Goal: Task Accomplishment & Management: Manage account settings

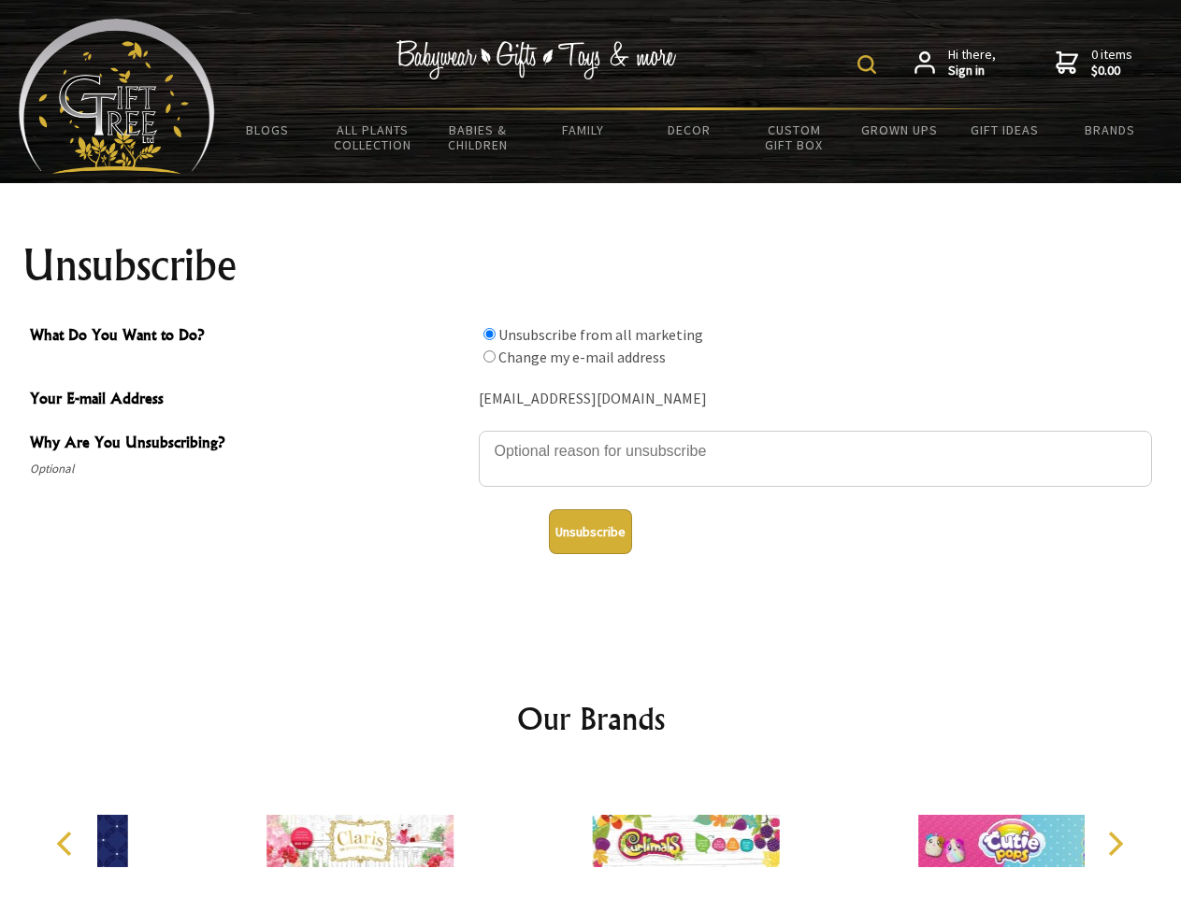
click at [869, 64] on img at bounding box center [866, 64] width 19 height 19
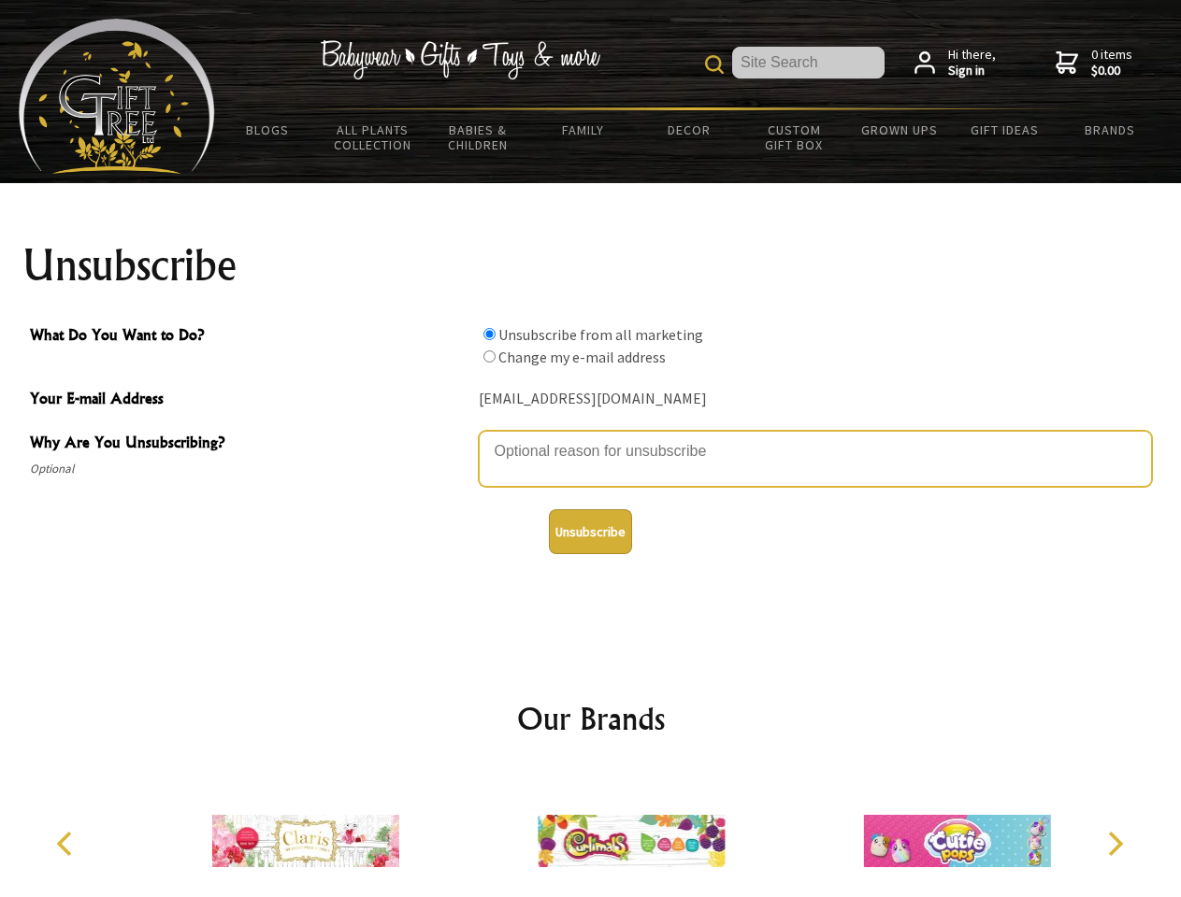
click at [591, 437] on textarea "Why Are You Unsubscribing?" at bounding box center [815, 459] width 673 height 56
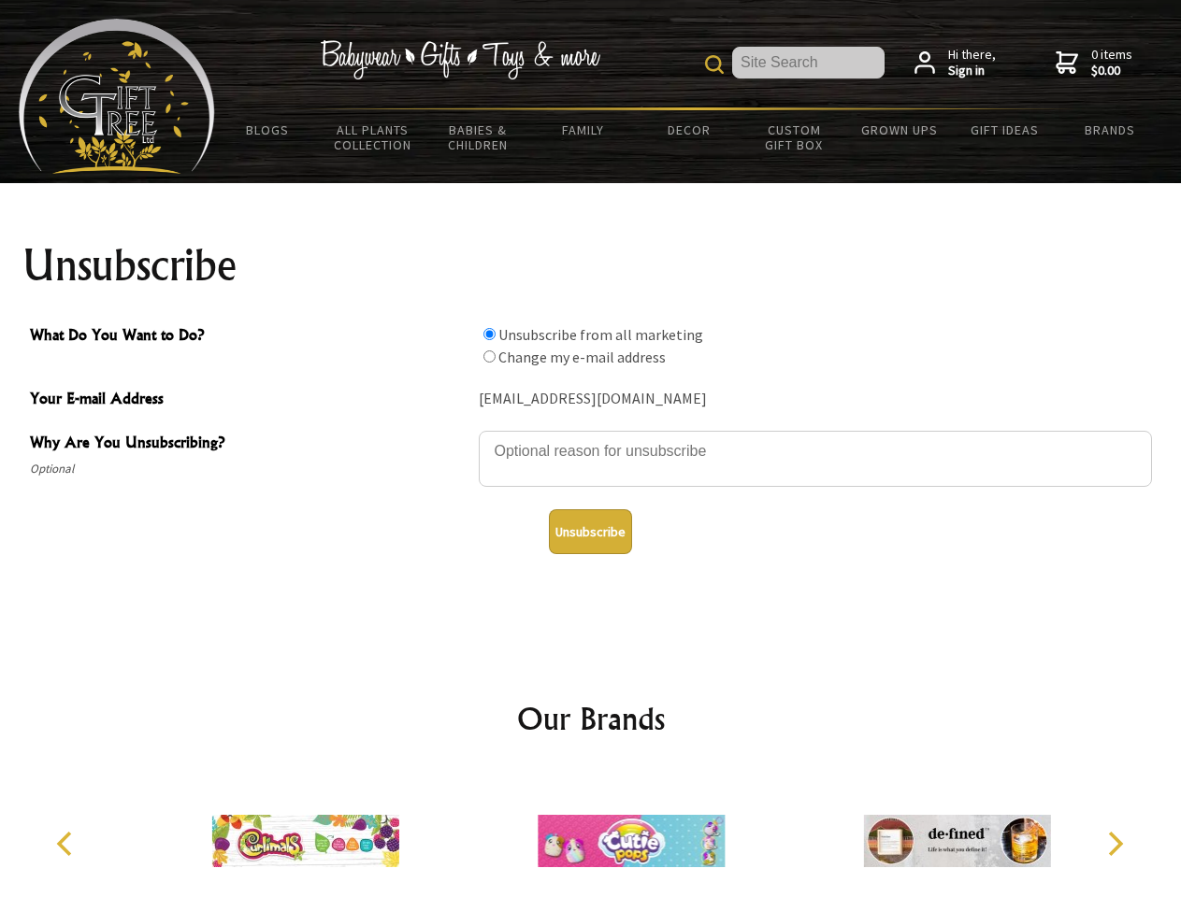
click at [489, 334] on input "What Do You Want to Do?" at bounding box center [489, 334] width 12 height 12
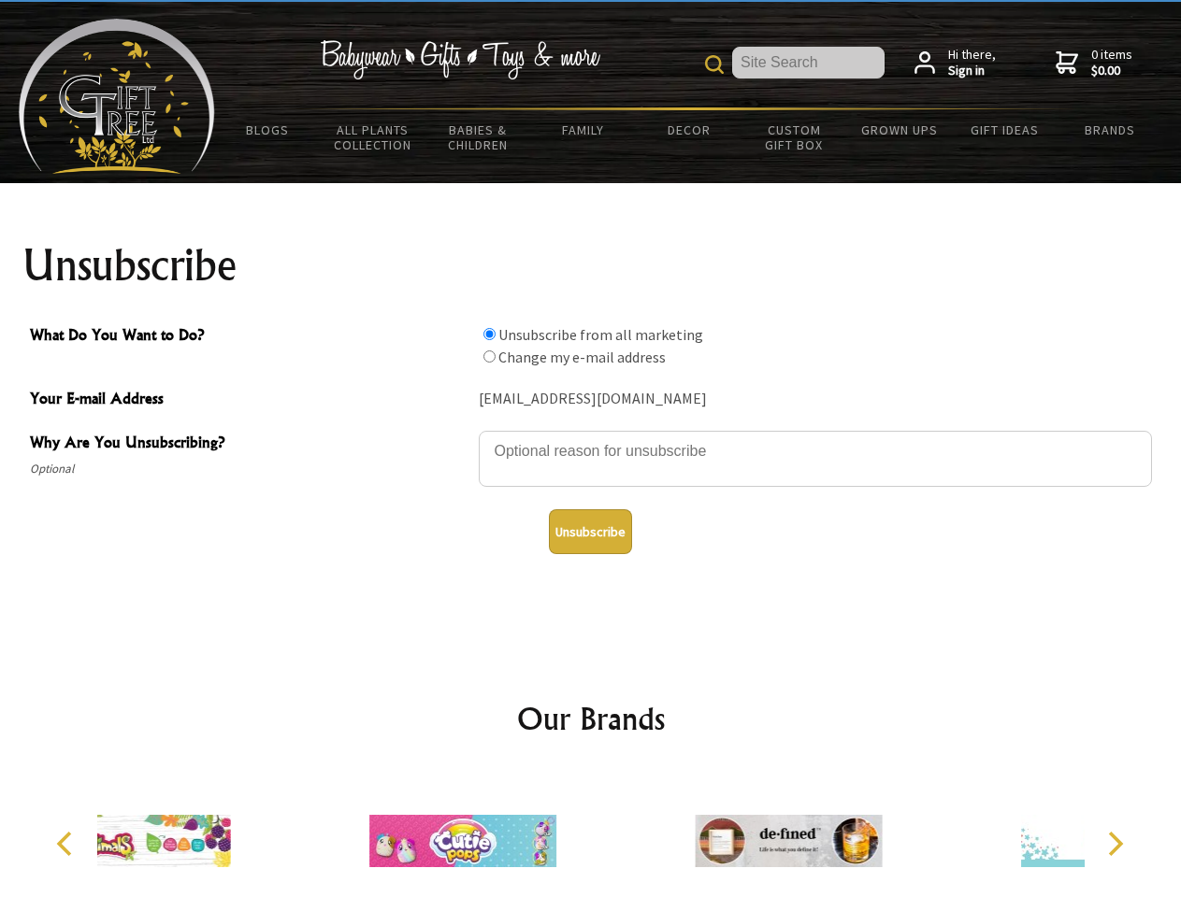
click at [489, 356] on input "What Do You Want to Do?" at bounding box center [489, 357] width 12 height 12
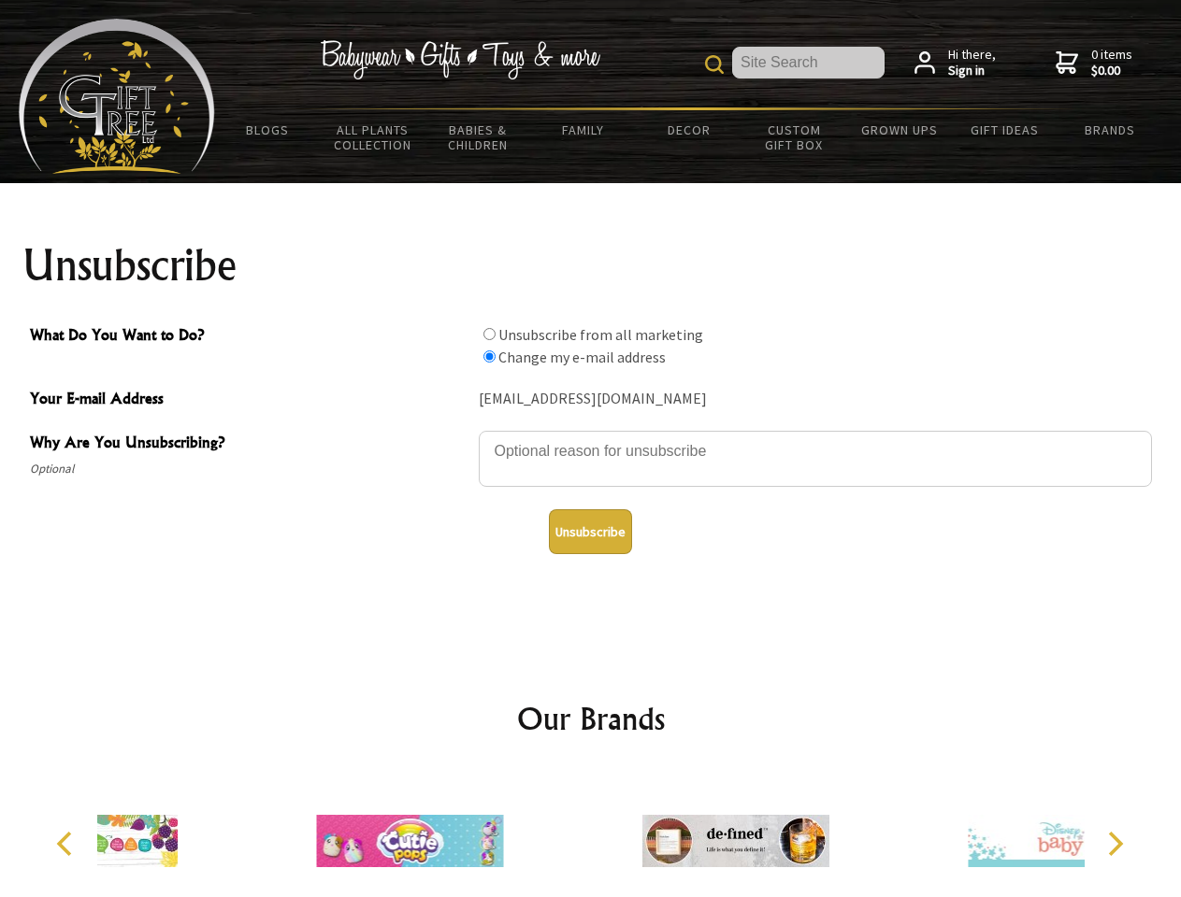
radio input "true"
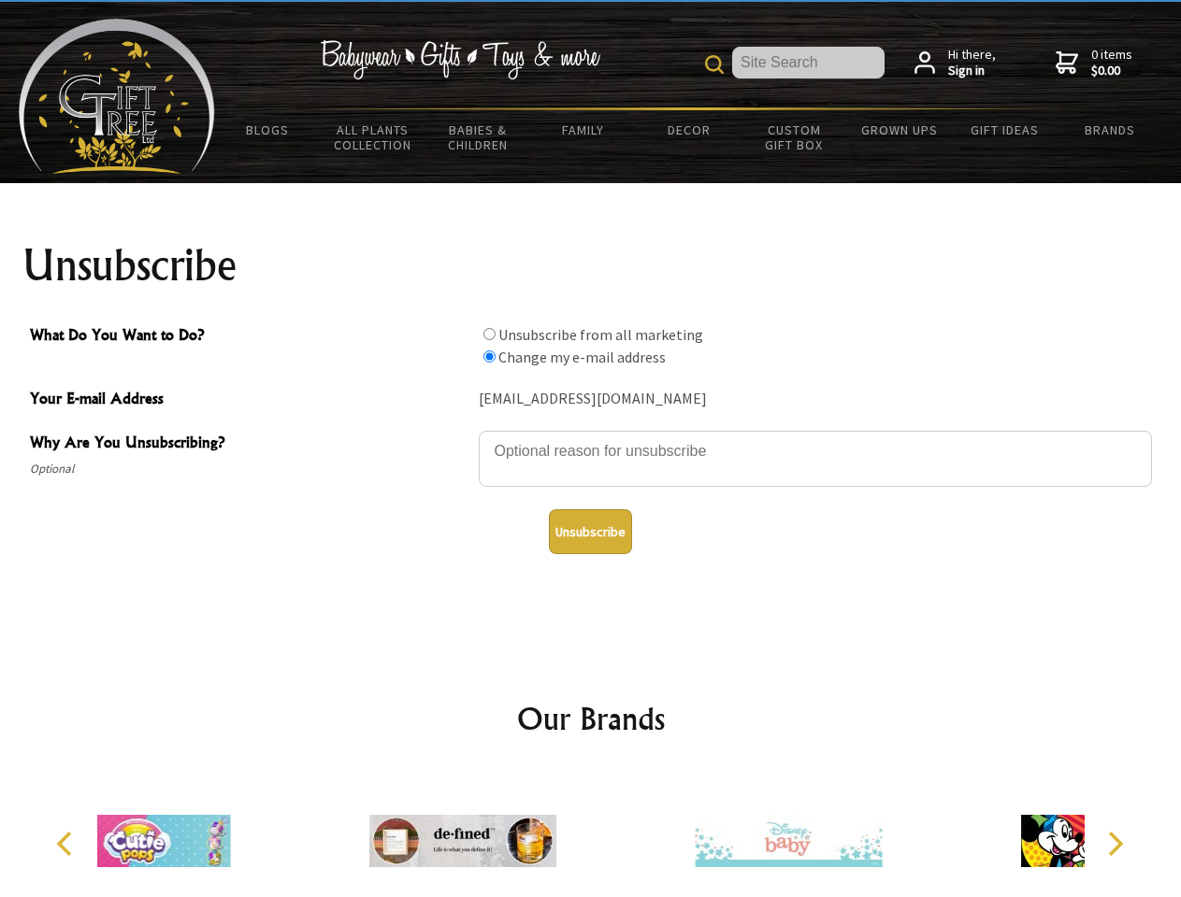
click at [590, 532] on button "Unsubscribe" at bounding box center [590, 531] width 83 height 45
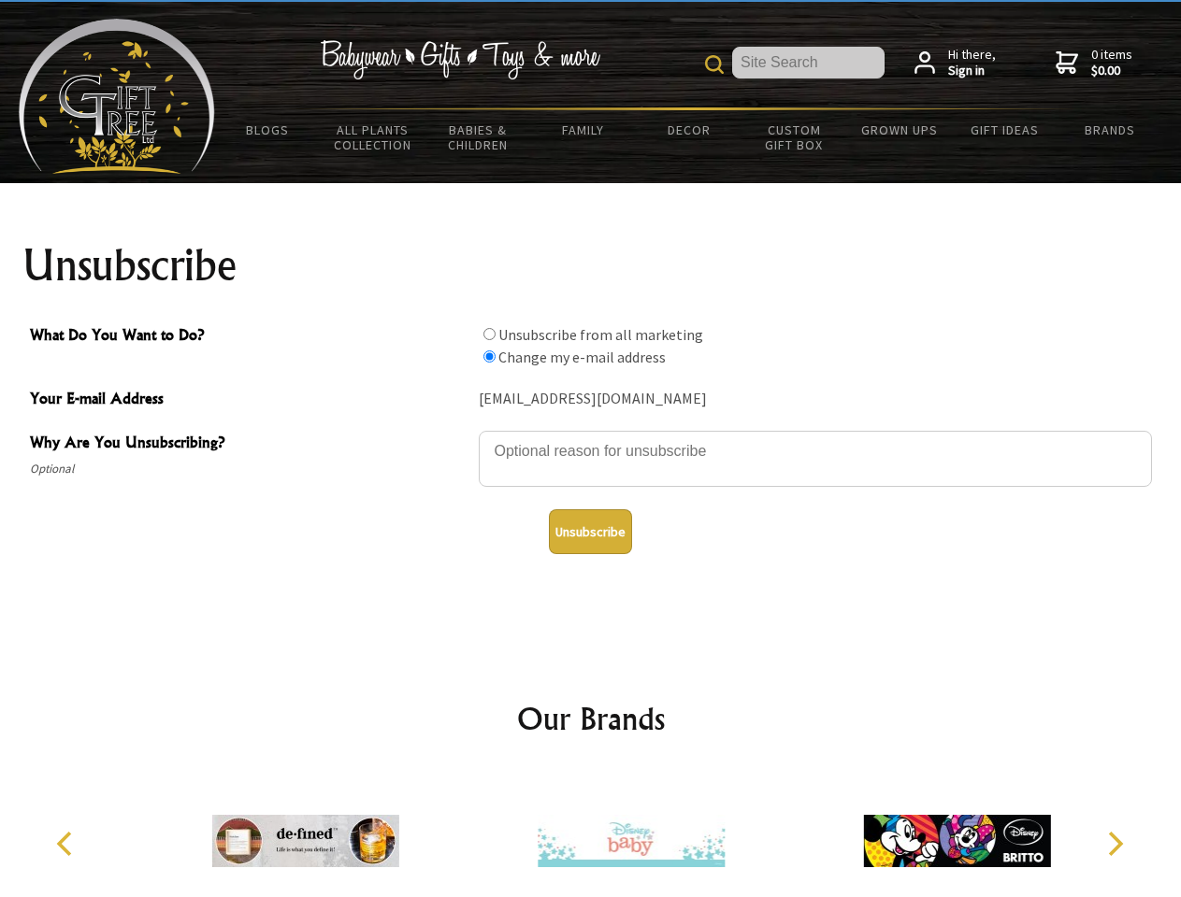
click at [591, 834] on img at bounding box center [630, 841] width 187 height 140
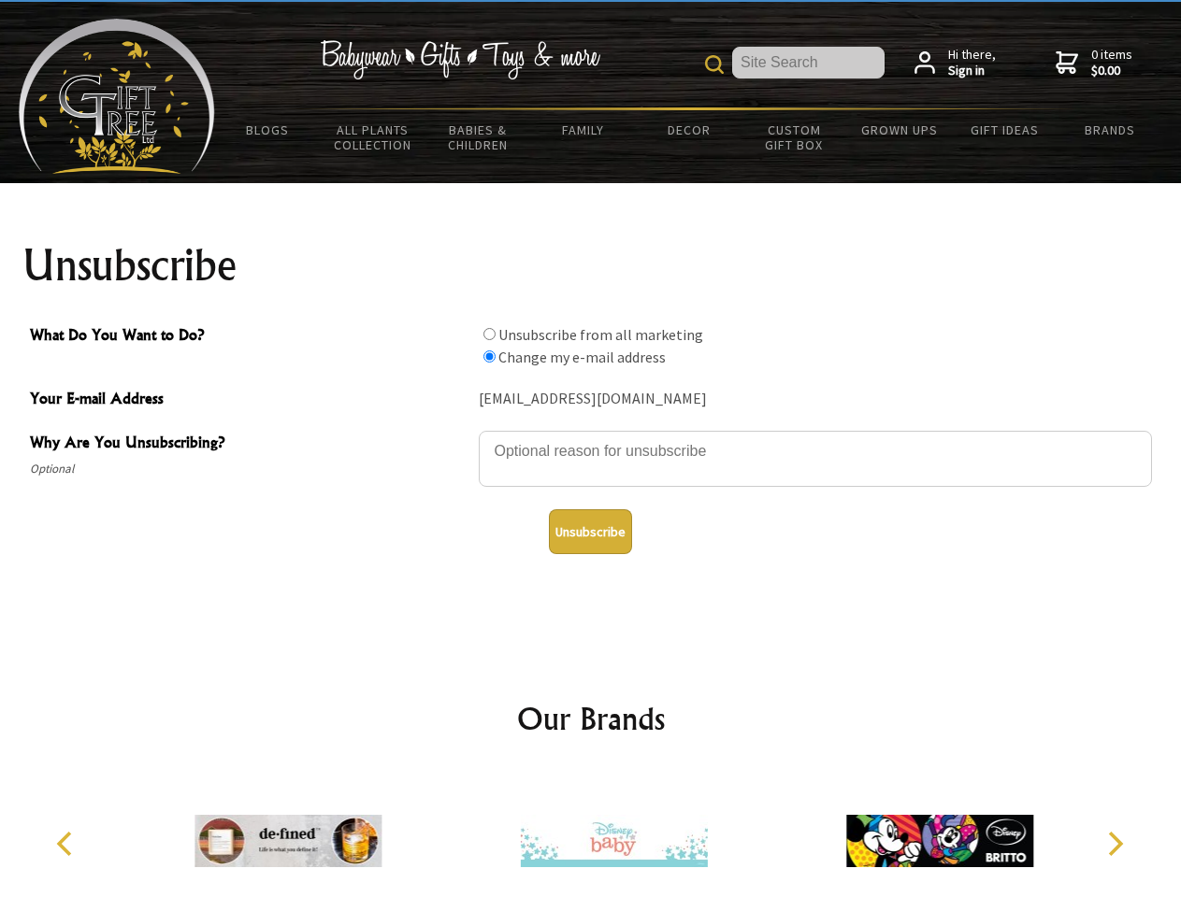
click at [67, 844] on icon "Previous" at bounding box center [66, 844] width 24 height 24
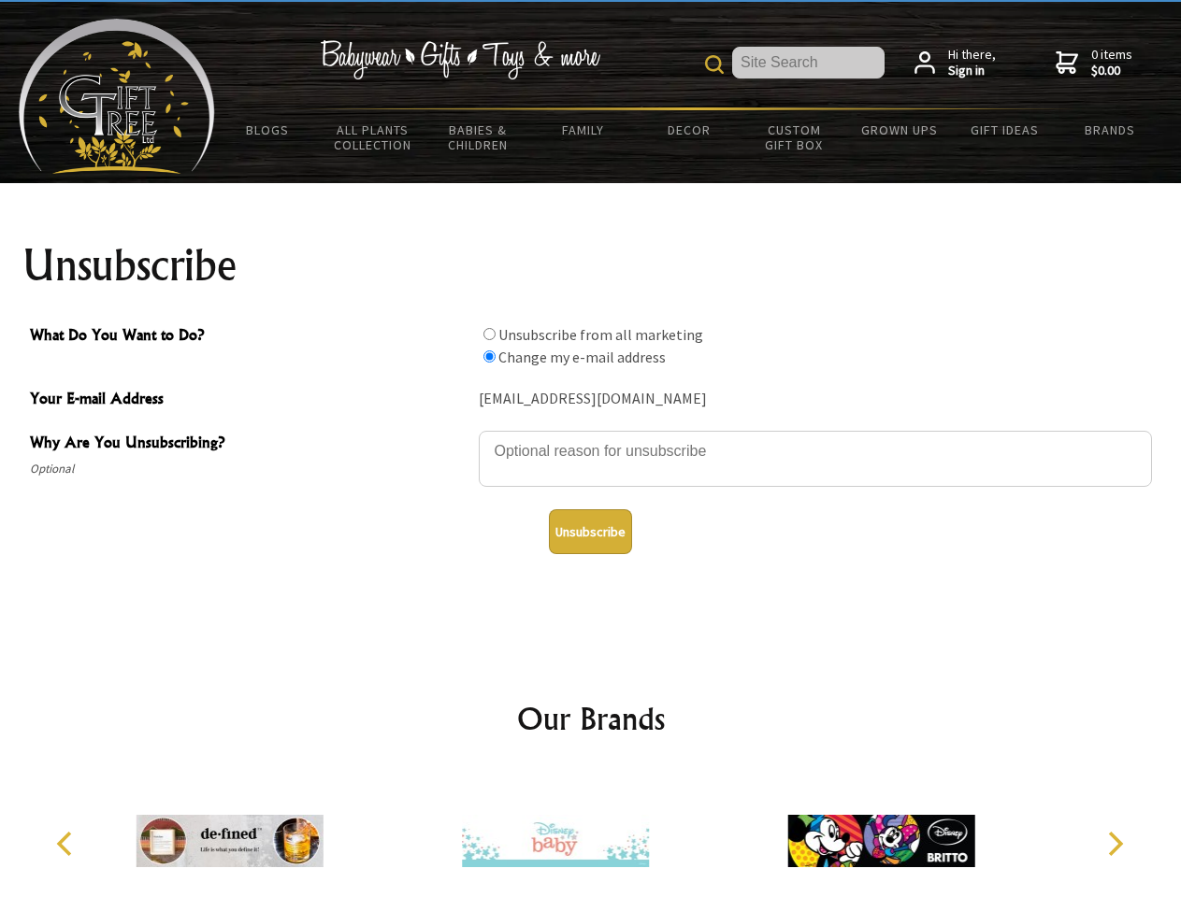
click at [1114, 844] on icon "Next" at bounding box center [1113, 844] width 24 height 24
